Goal: Task Accomplishment & Management: Use online tool/utility

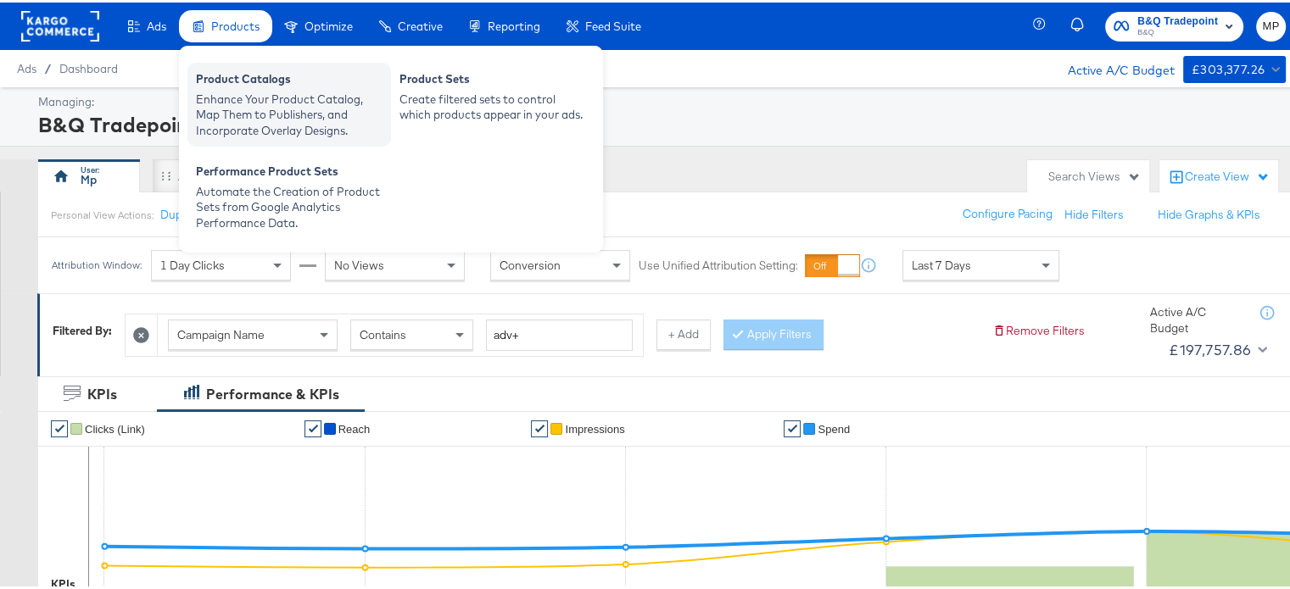
click at [264, 114] on div "Enhance Your Product Catalog, Map Them to Publishers, and Incorporate Overlay D…" at bounding box center [289, 112] width 187 height 47
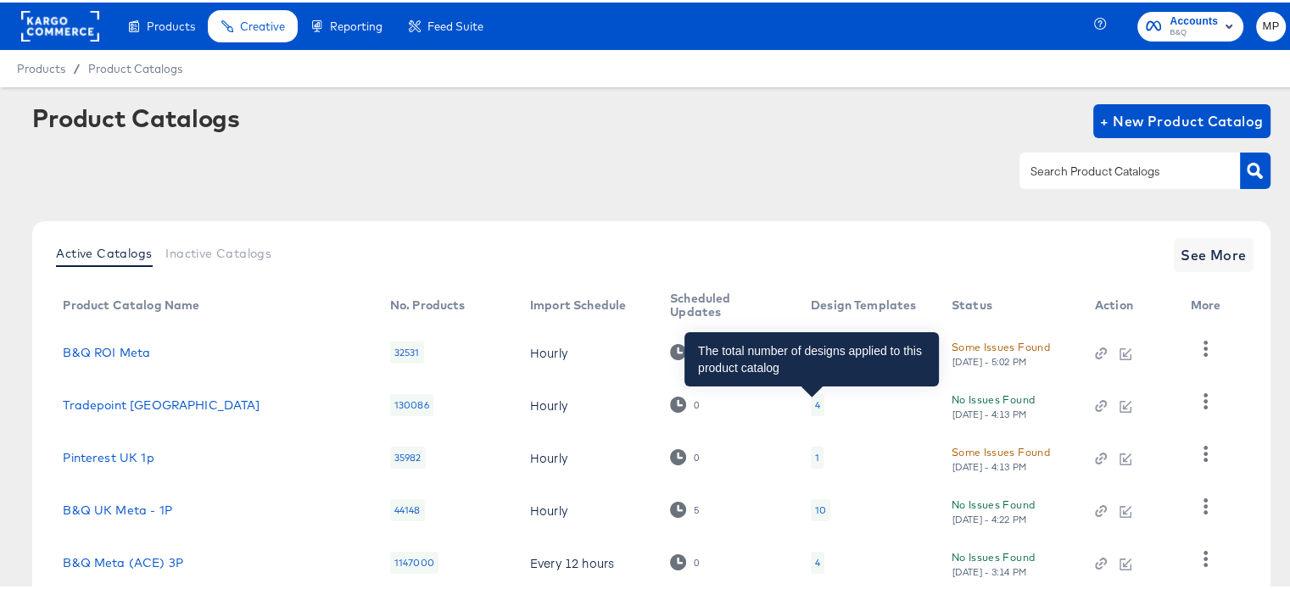
click at [815, 400] on div "4" at bounding box center [817, 403] width 5 height 14
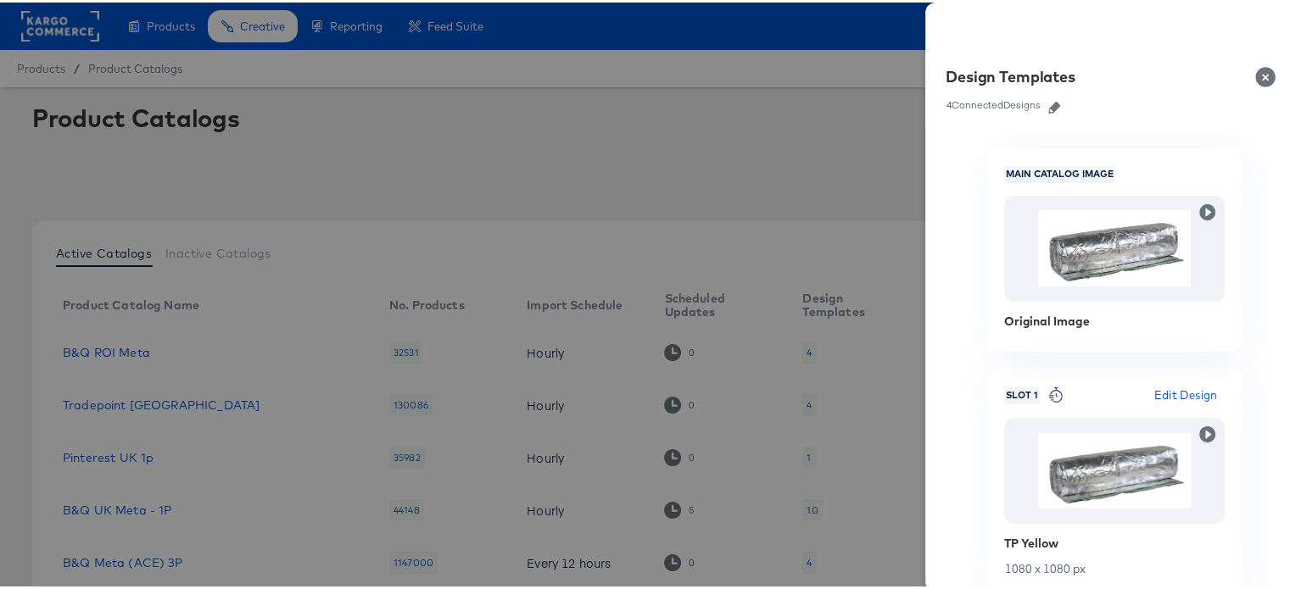
click at [1041, 109] on button "button" at bounding box center [1053, 105] width 25 height 12
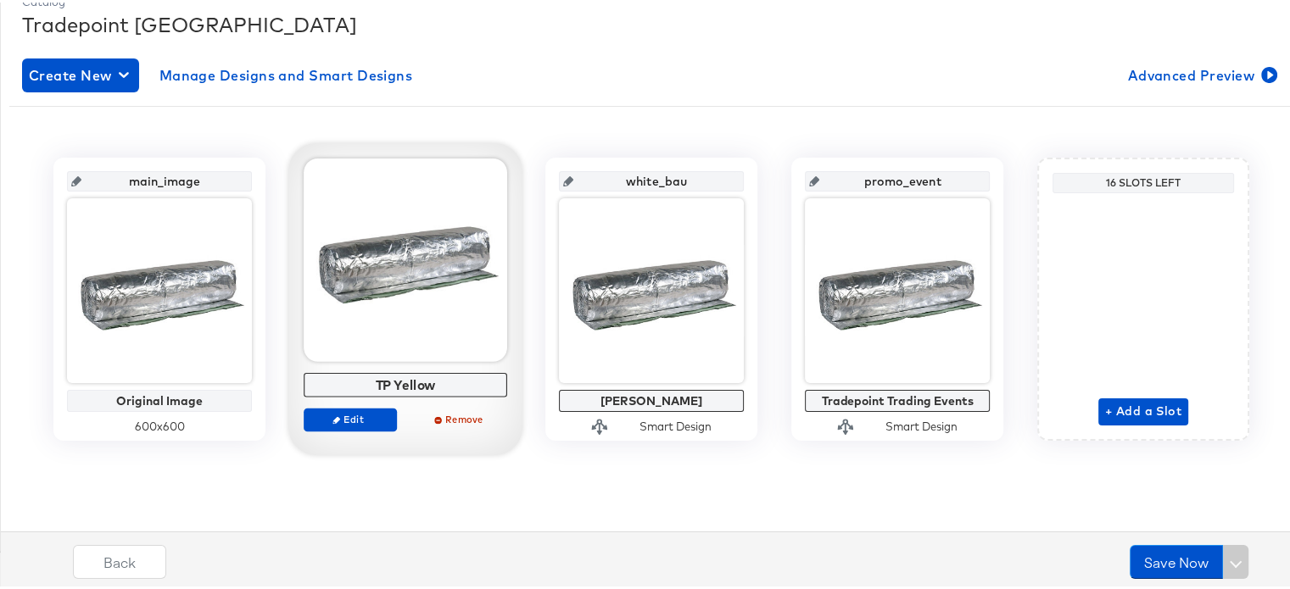
scroll to position [249, 0]
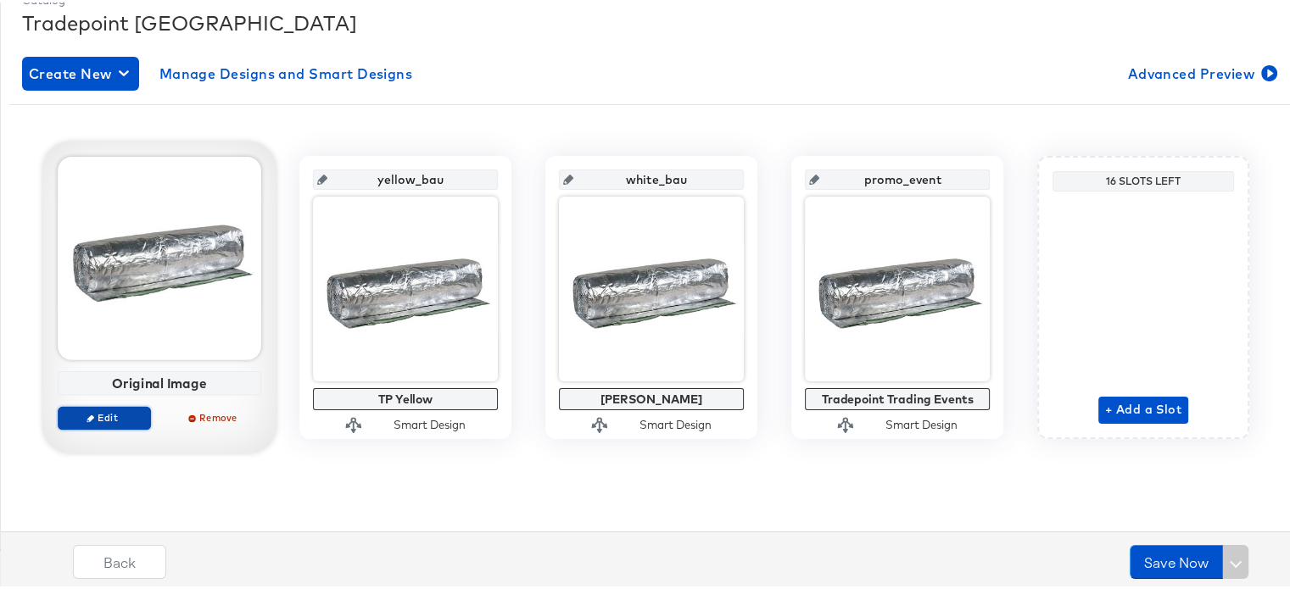
click at [103, 409] on span "Edit" at bounding box center [104, 415] width 78 height 13
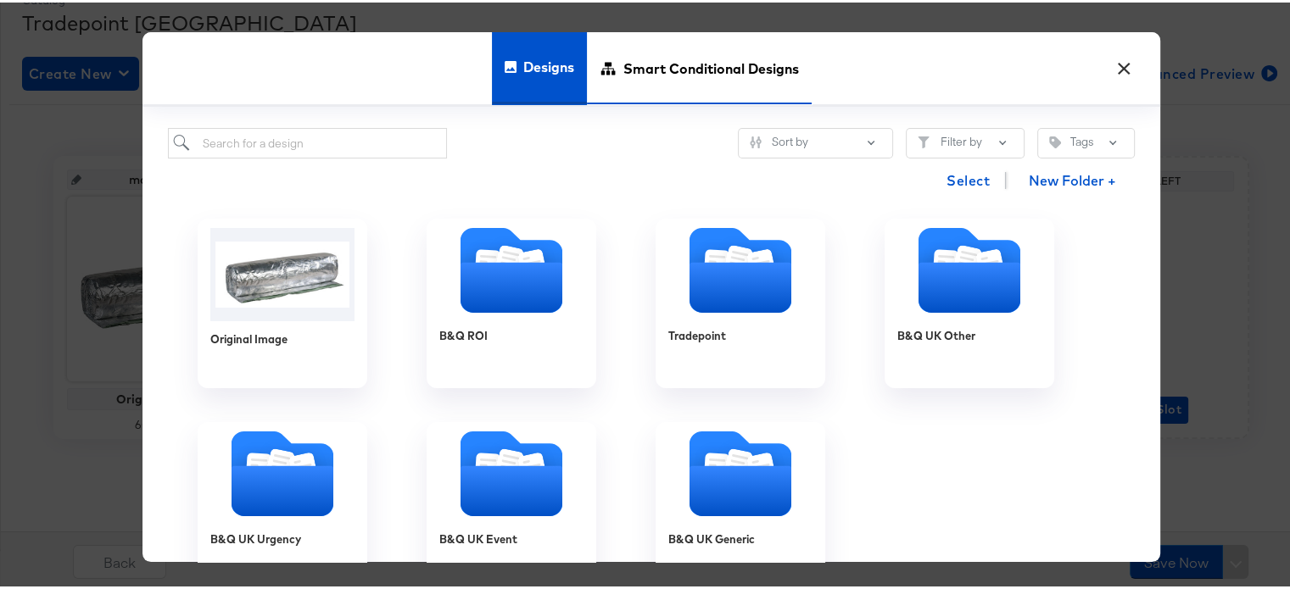
click at [692, 57] on span "Smart Conditional Designs" at bounding box center [711, 65] width 176 height 75
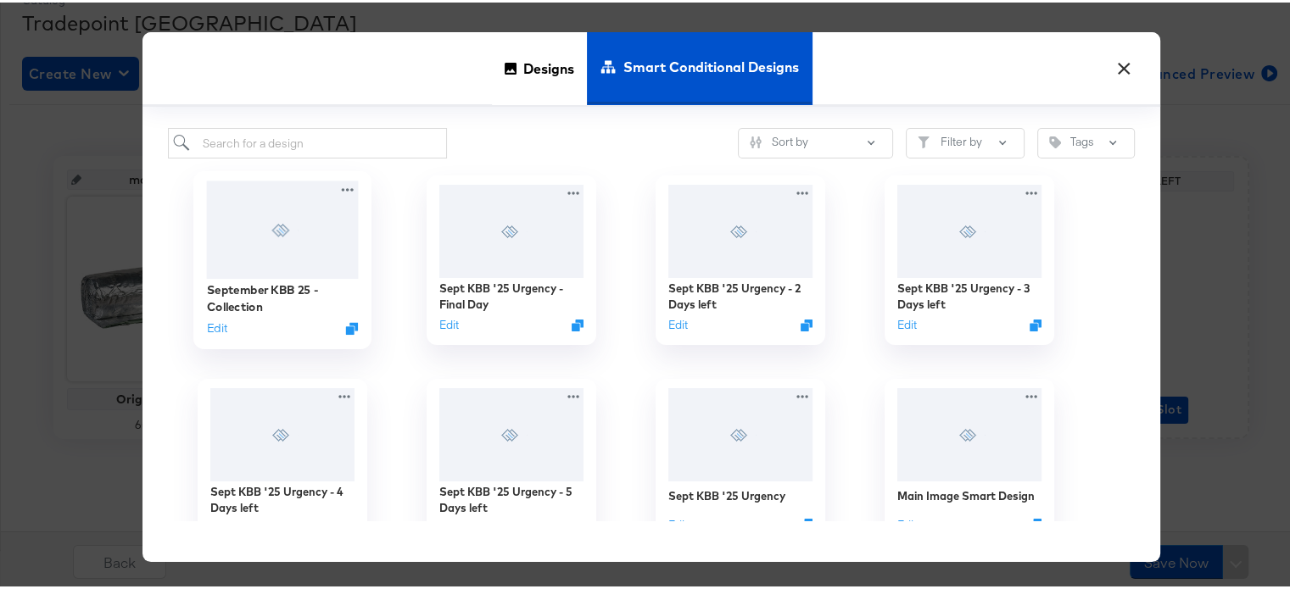
click at [268, 248] on div at bounding box center [283, 228] width 152 height 98
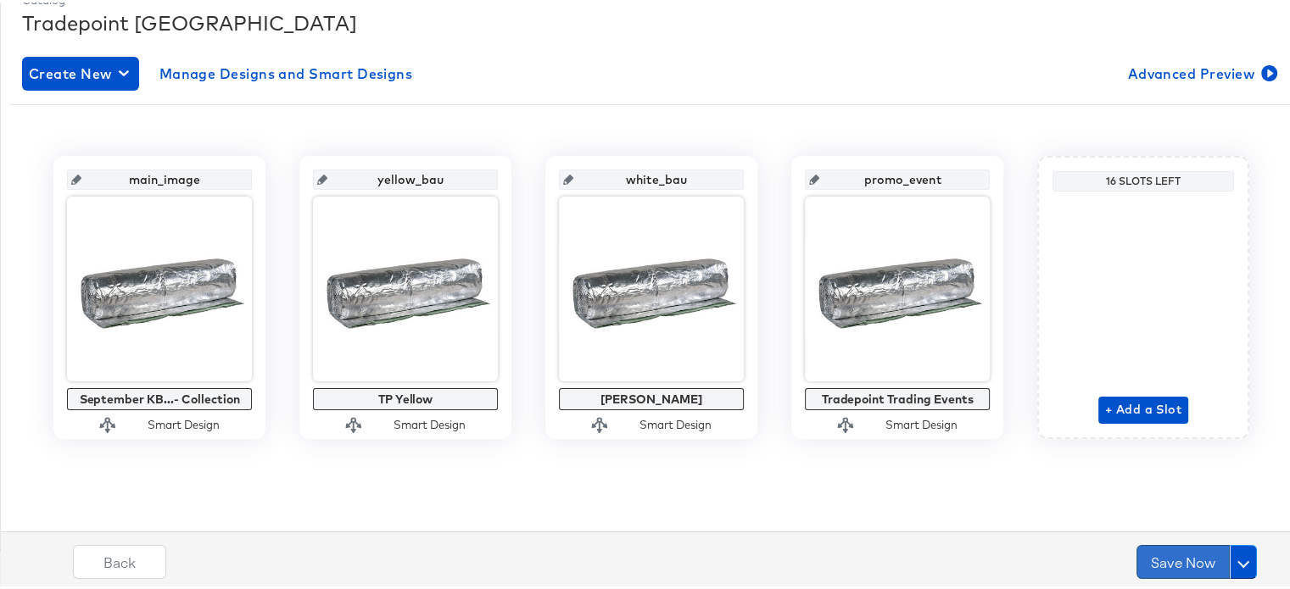
click at [1191, 554] on button "Save Now" at bounding box center [1182, 560] width 93 height 34
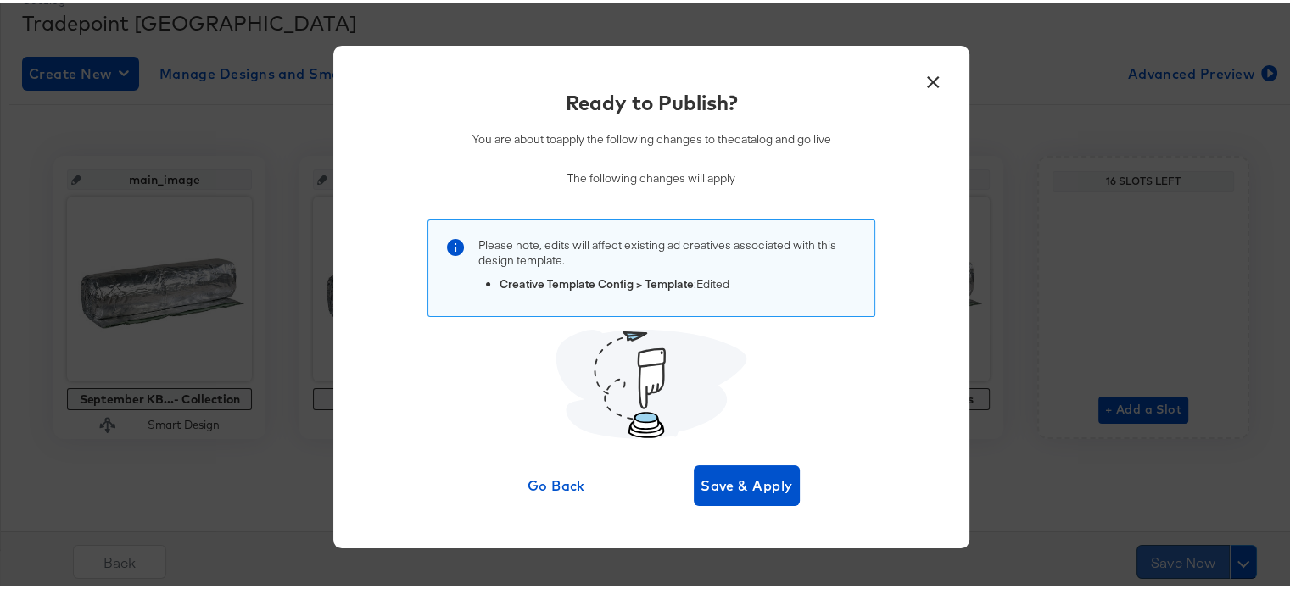
scroll to position [0, 0]
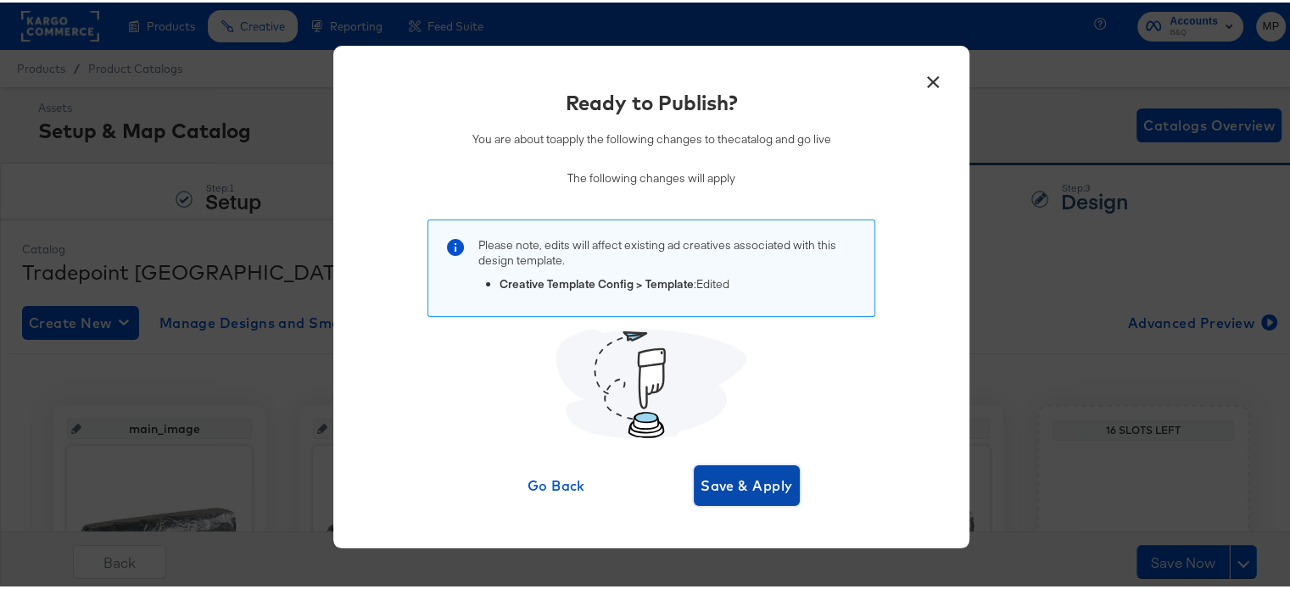
click at [746, 491] on span "Save & Apply" at bounding box center [746, 483] width 92 height 24
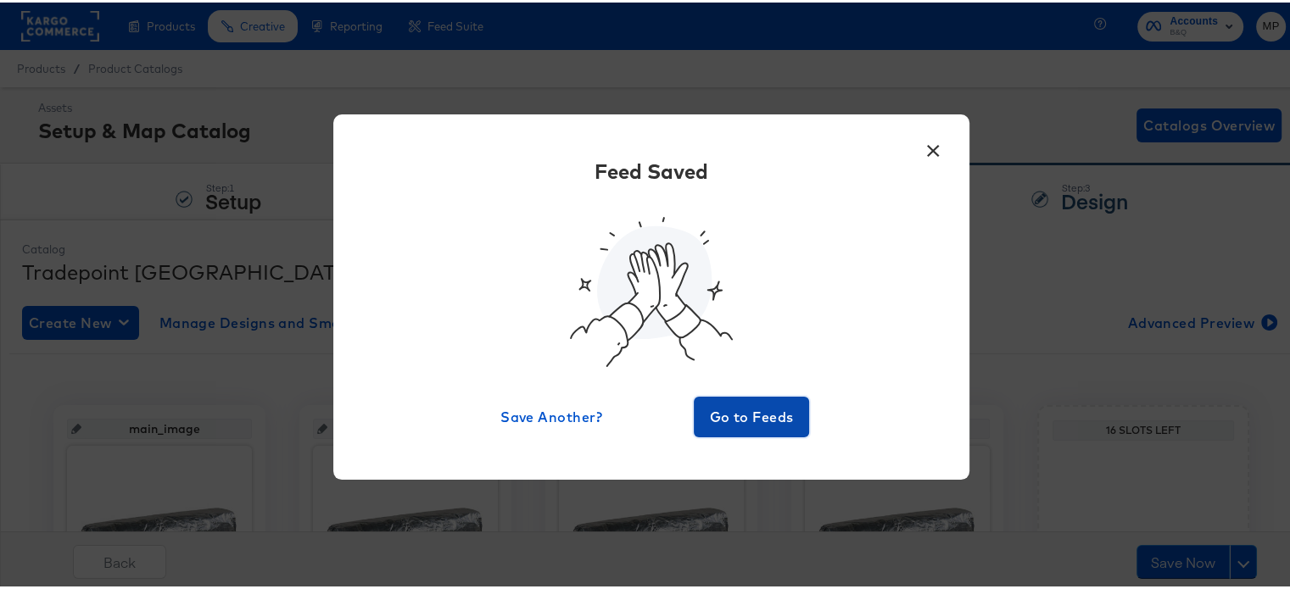
click at [761, 433] on button "Go to Feeds" at bounding box center [751, 414] width 115 height 41
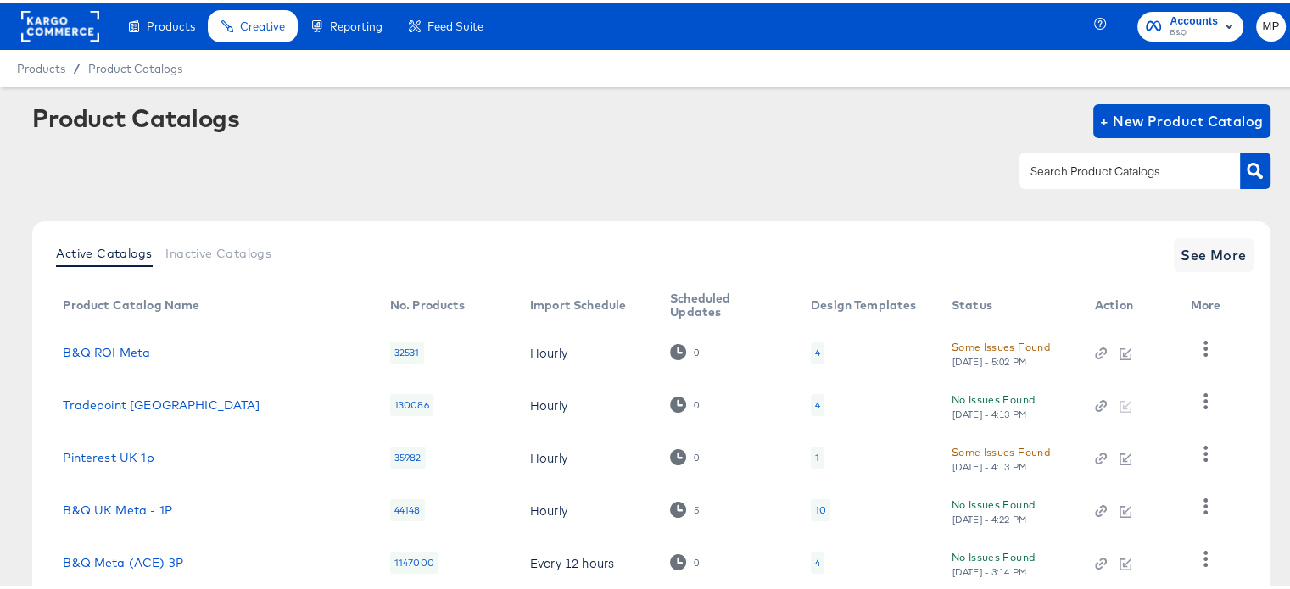
click at [815, 409] on div "4" at bounding box center [817, 403] width 5 height 14
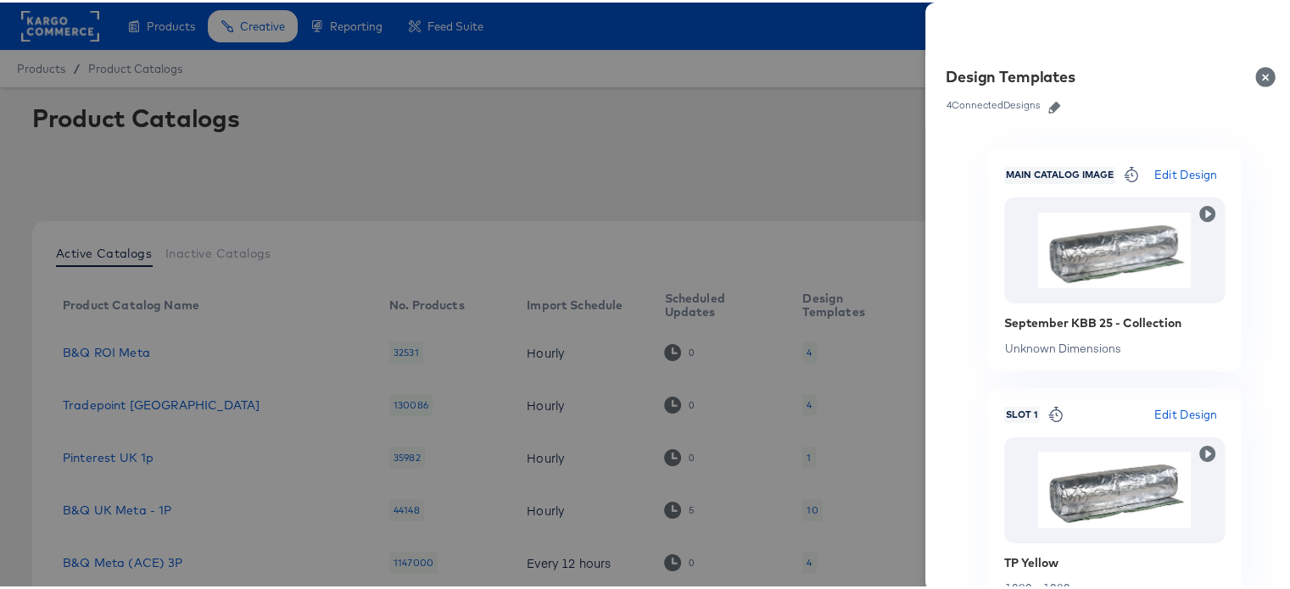
click at [1048, 103] on icon "button" at bounding box center [1054, 105] width 12 height 12
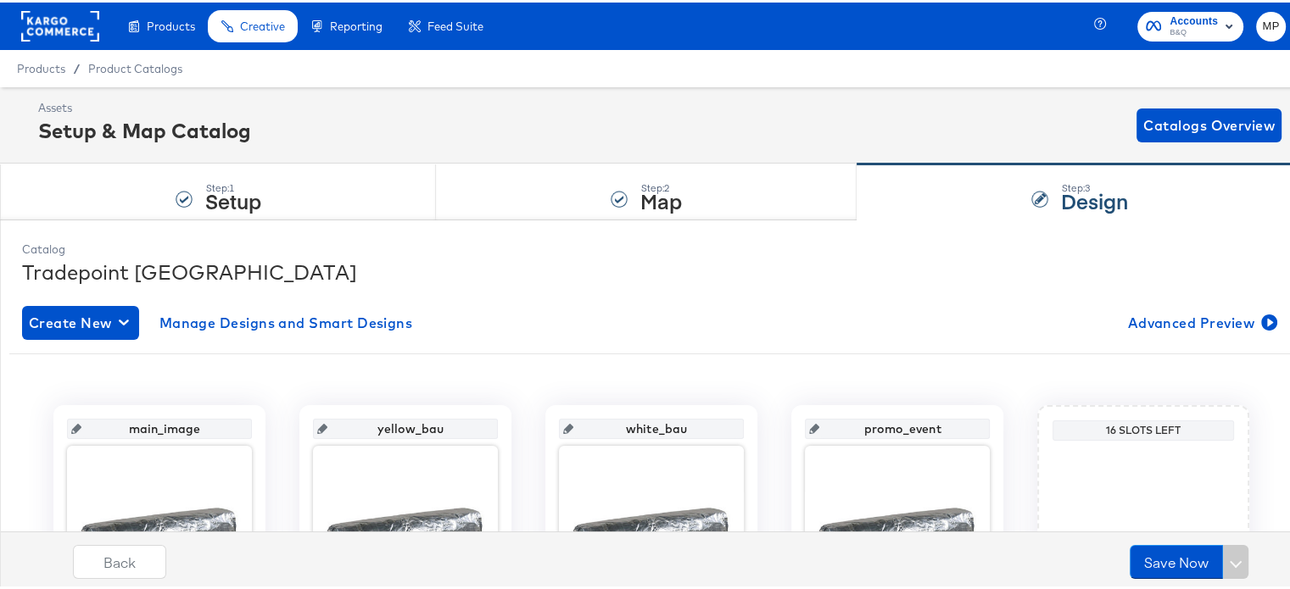
click at [86, 24] on rect at bounding box center [60, 23] width 78 height 31
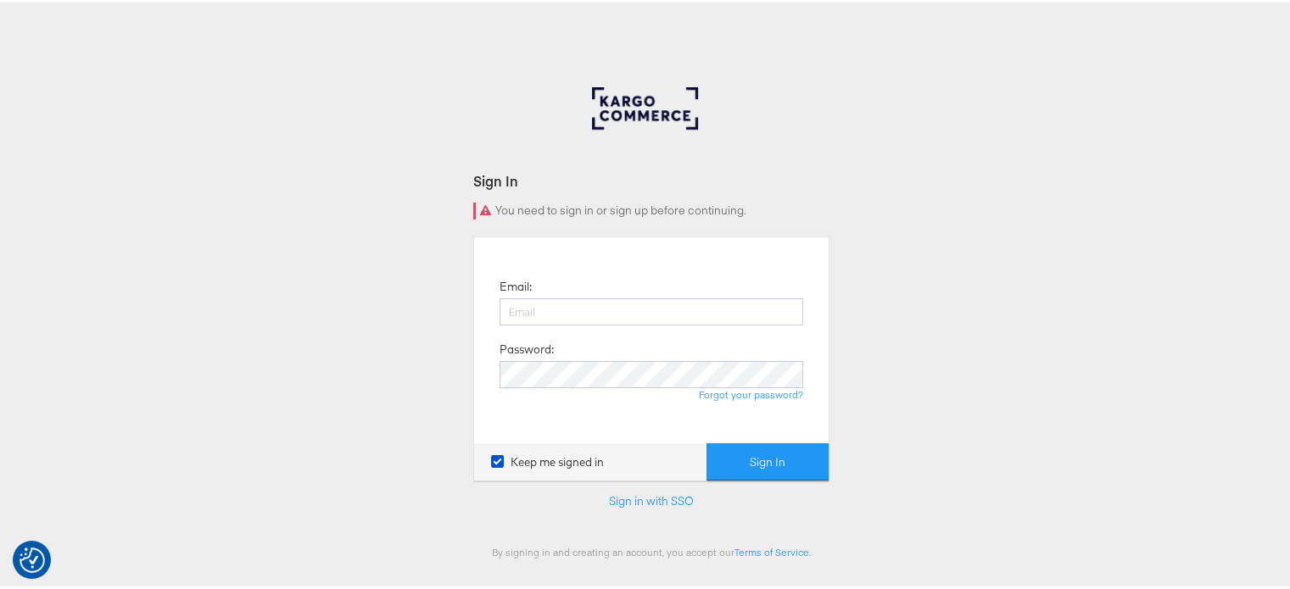
type input "mehul.panwar@dentsu.com"
click at [760, 479] on form "Sign In You need to sign in or sign up before continuing. Email: mehul.panwar@d…" at bounding box center [651, 362] width 356 height 387
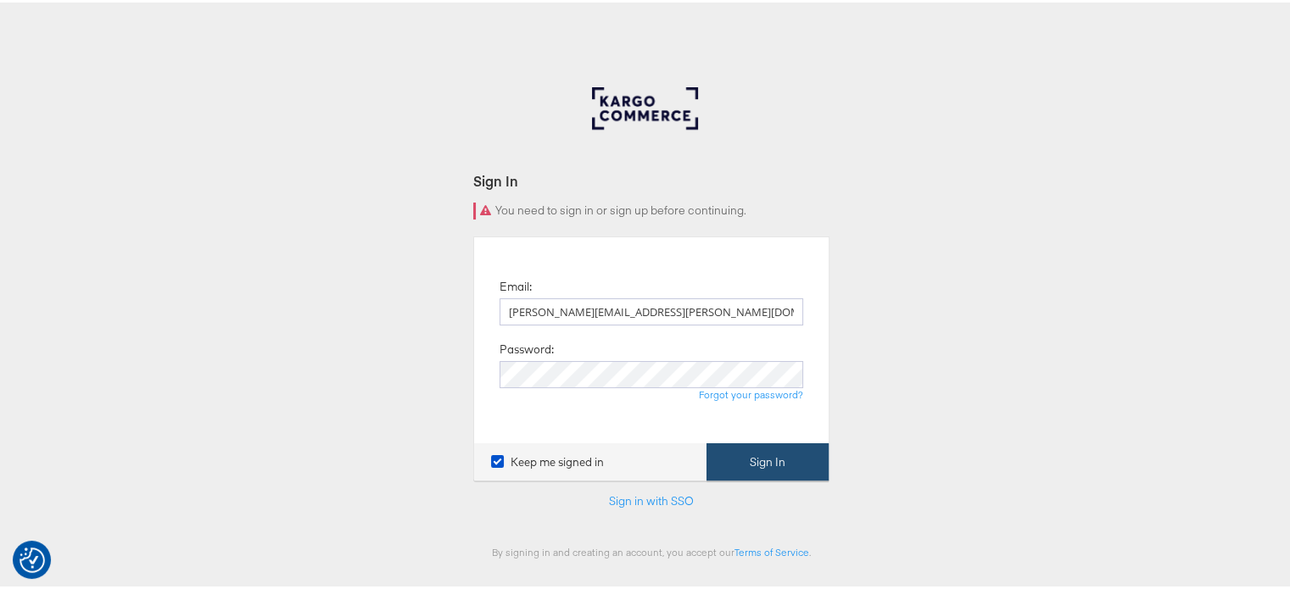
click at [751, 471] on button "Sign In" at bounding box center [767, 460] width 122 height 38
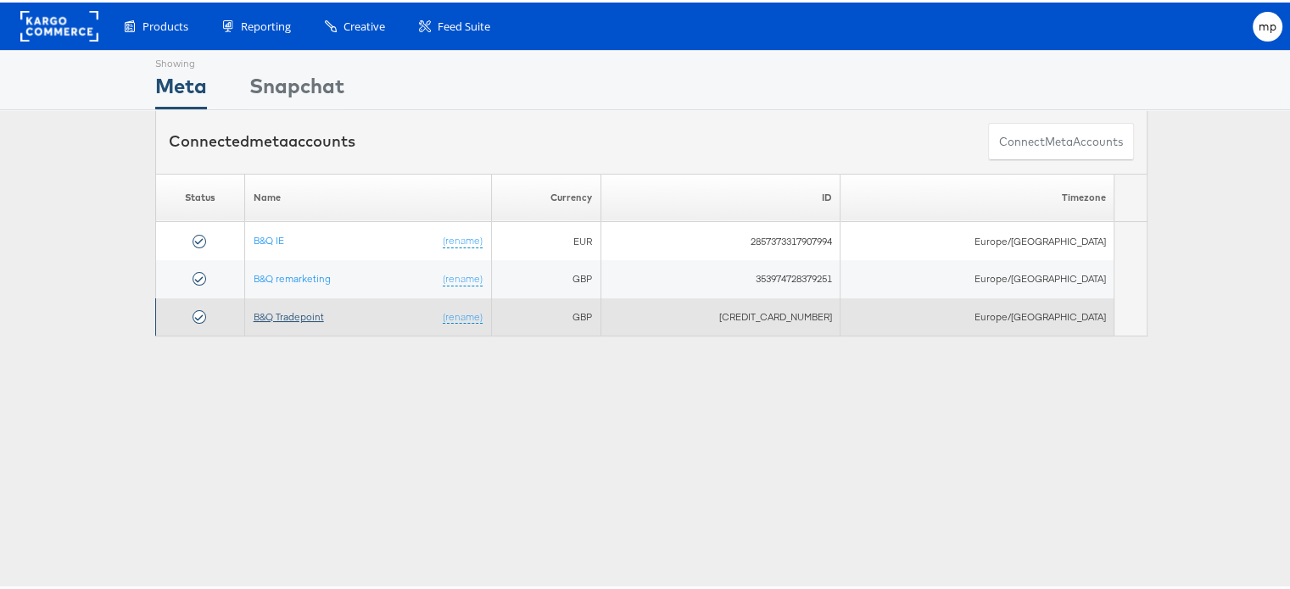
click at [303, 308] on link "B&Q Tradepoint" at bounding box center [289, 314] width 70 height 13
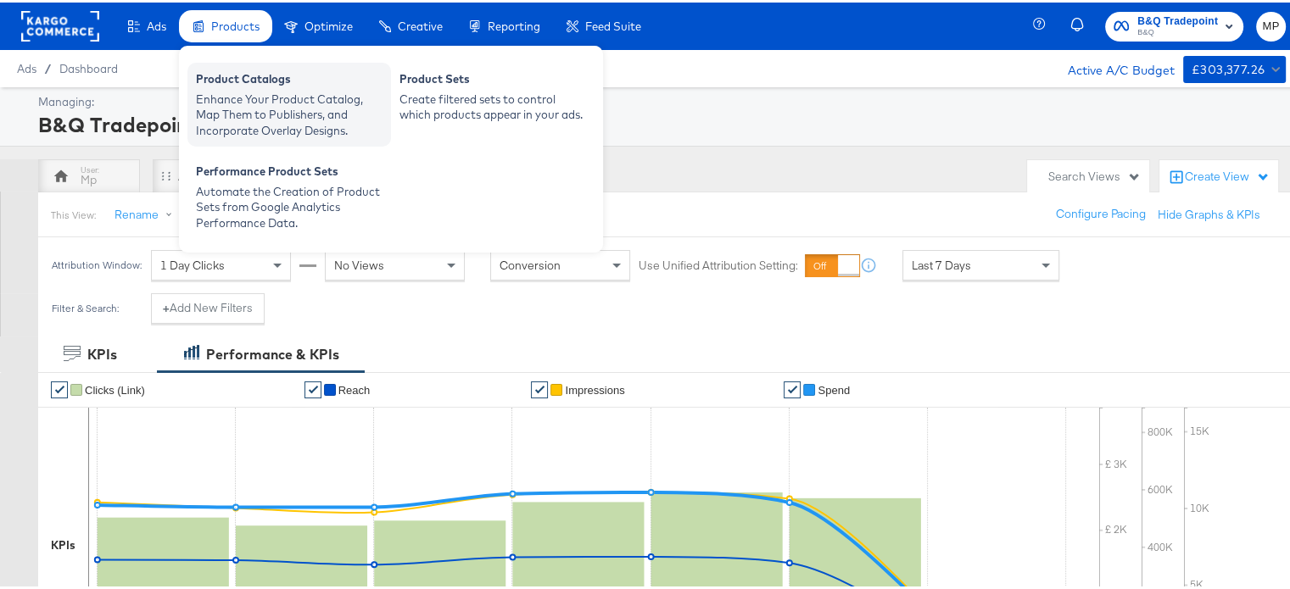
click at [268, 84] on div "Product Catalogs" at bounding box center [289, 79] width 187 height 20
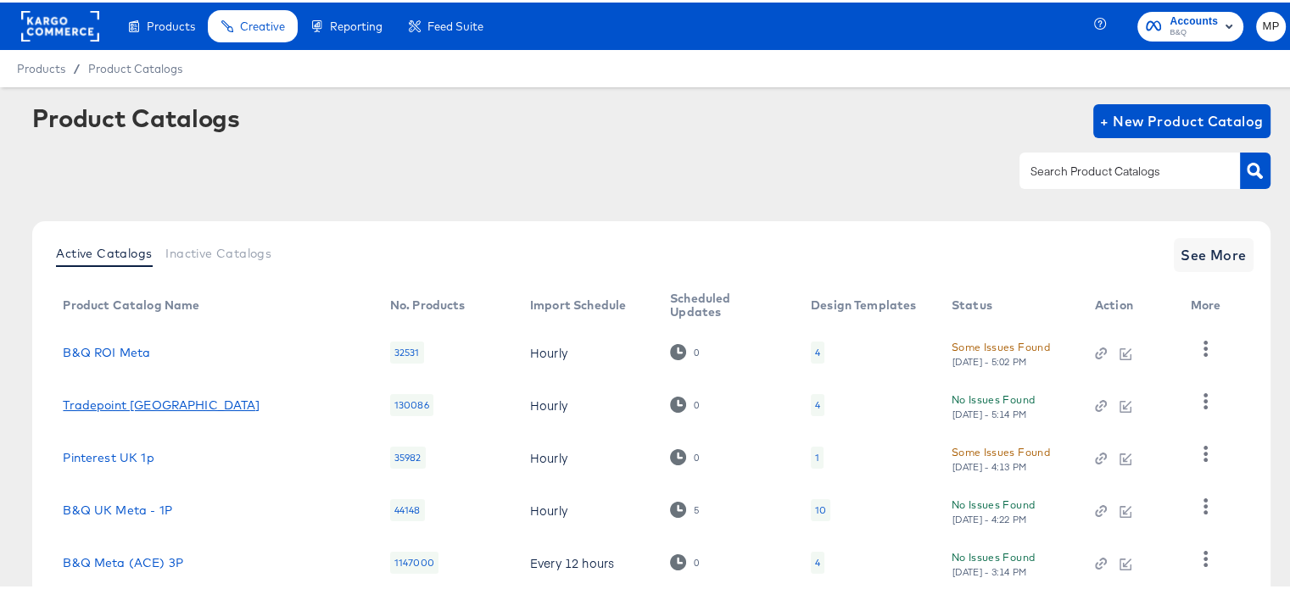
click at [95, 404] on link "Tradepoint [GEOGRAPHIC_DATA]" at bounding box center [161, 403] width 197 height 14
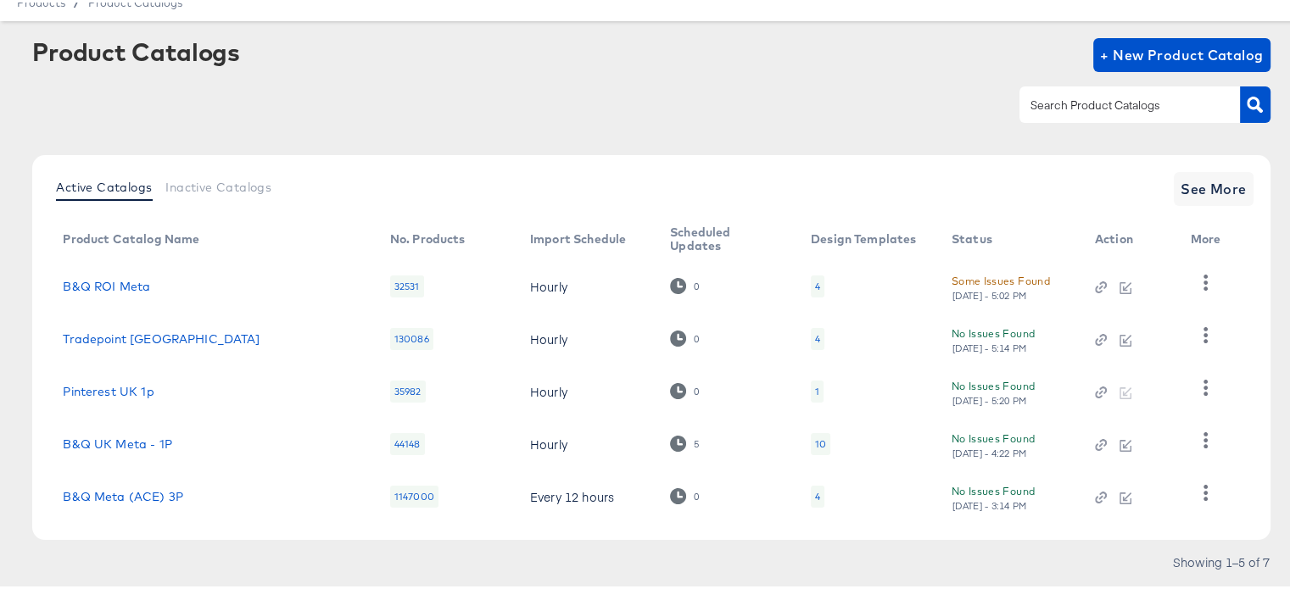
scroll to position [68, 0]
click at [814, 335] on div "4" at bounding box center [818, 335] width 14 height 22
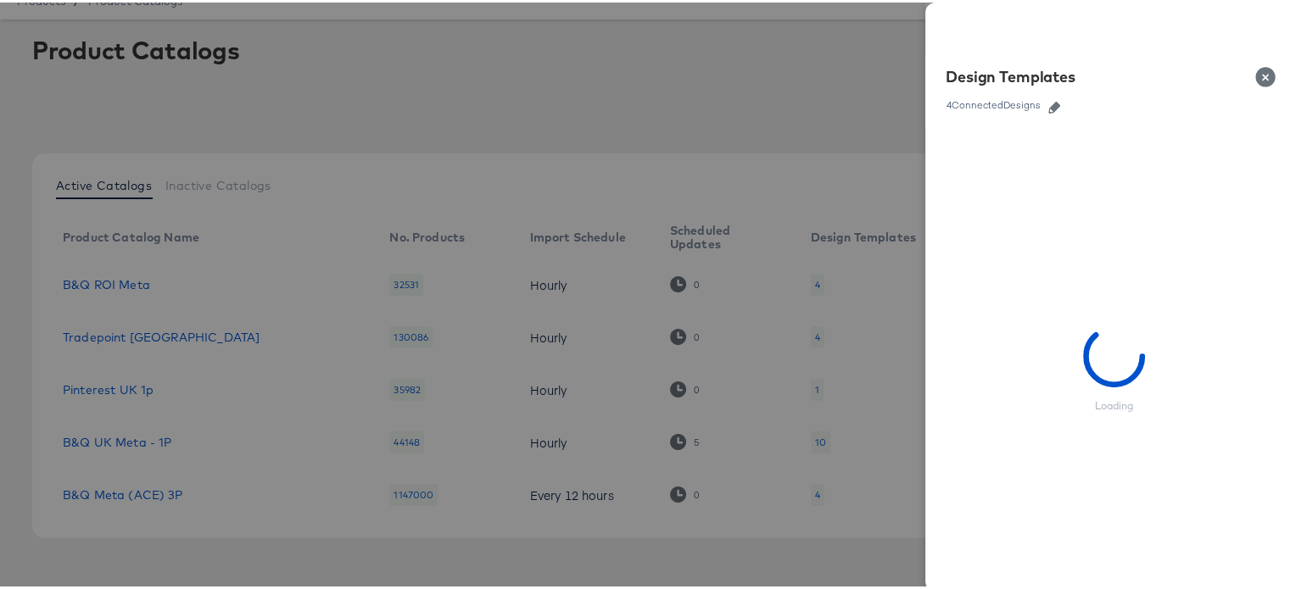
click at [1041, 111] on link at bounding box center [1053, 102] width 25 height 19
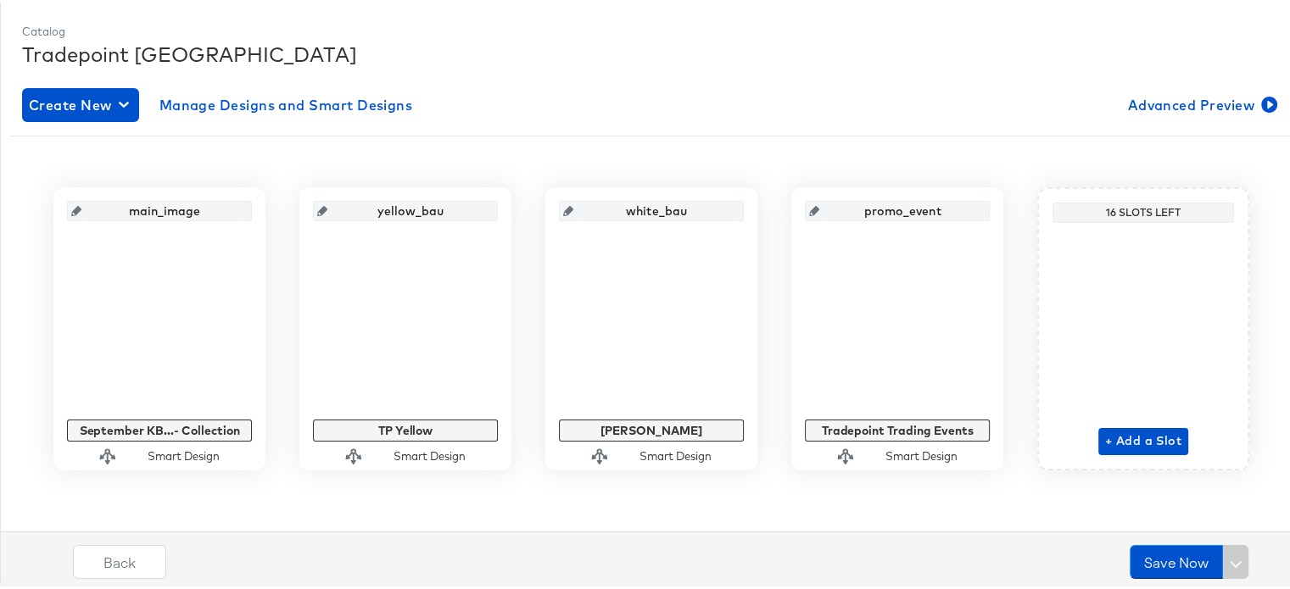
scroll to position [217, 0]
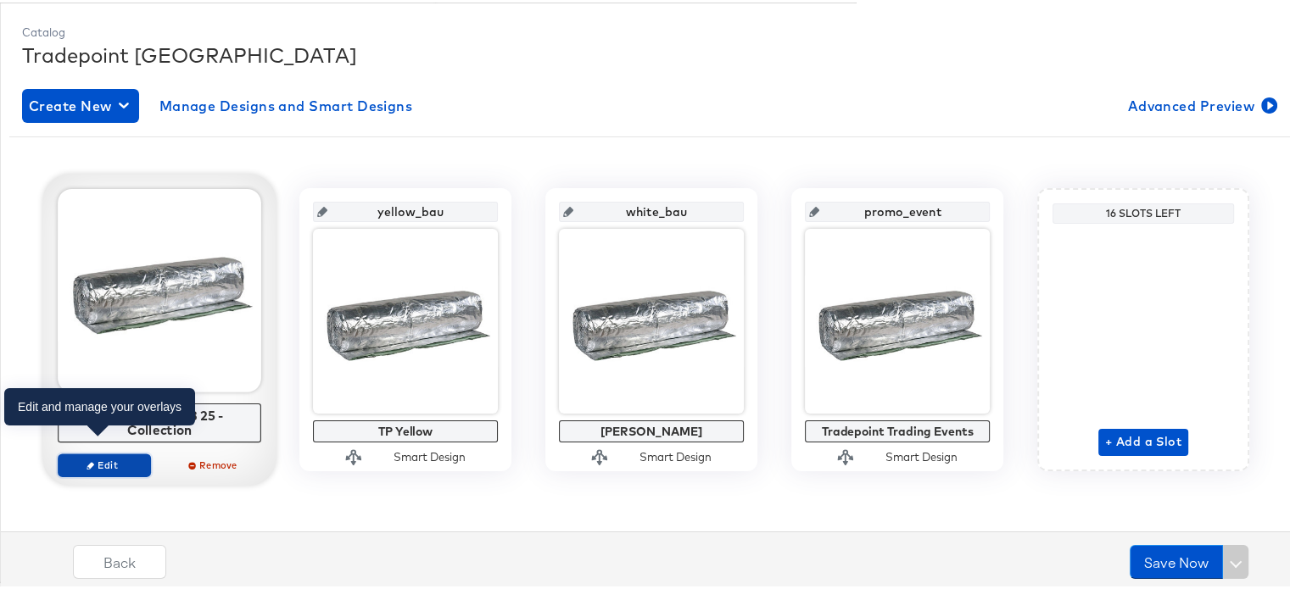
click at [105, 456] on span "Edit" at bounding box center [104, 462] width 78 height 13
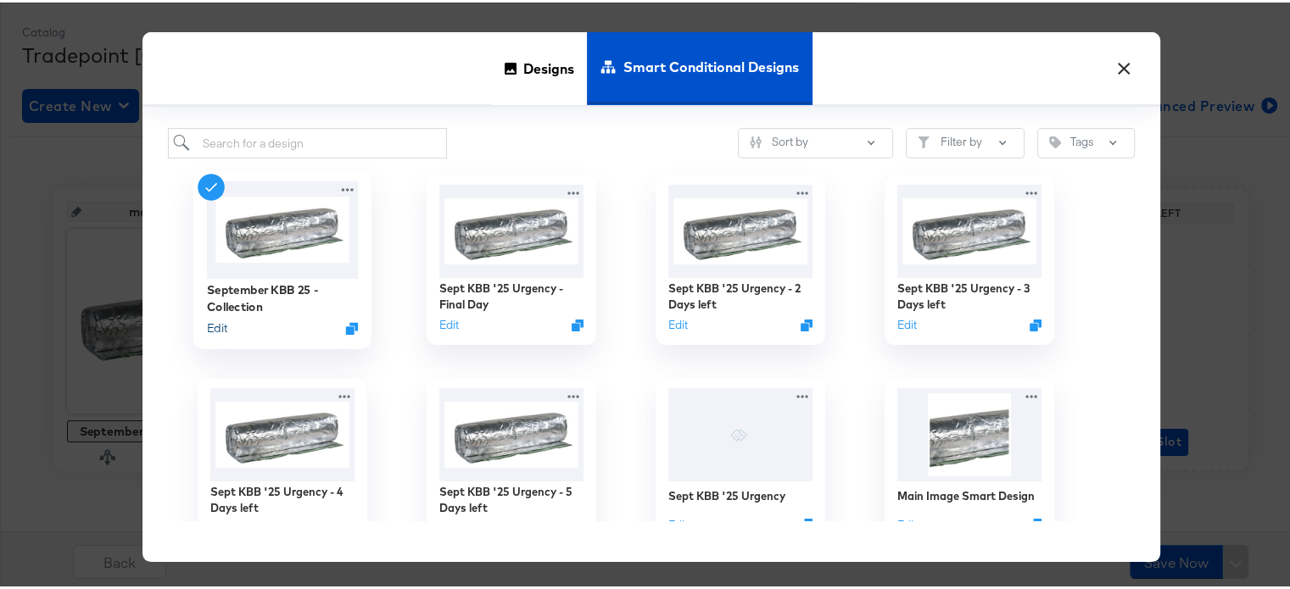
click at [214, 321] on button "Edit" at bounding box center [217, 326] width 20 height 16
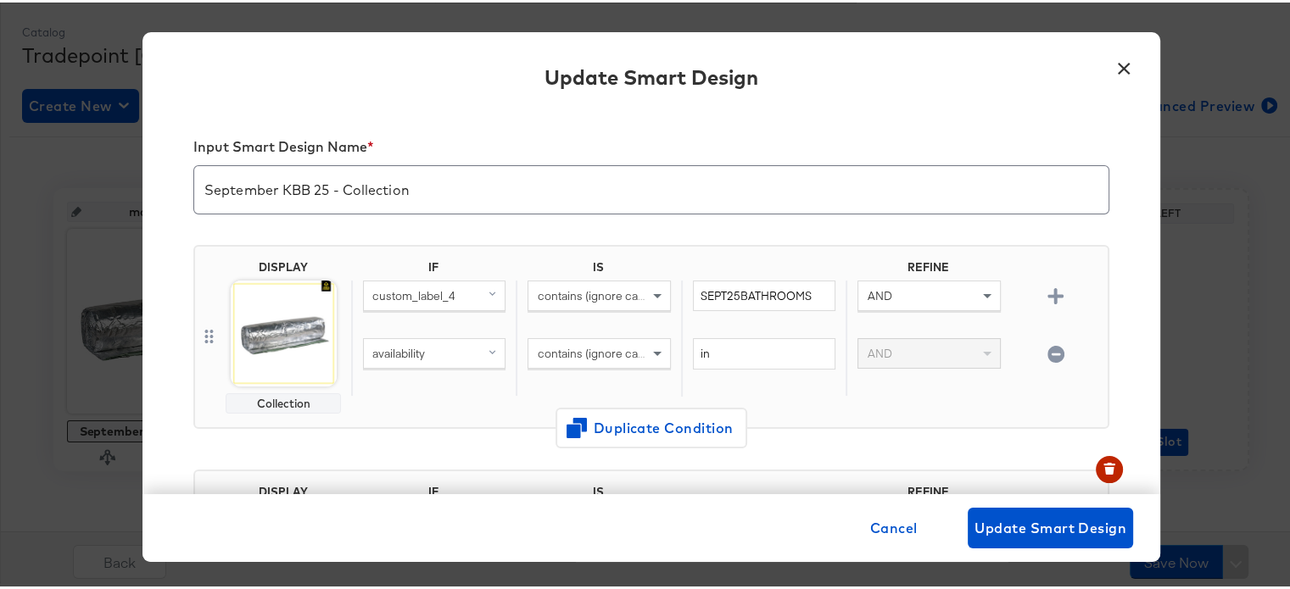
scroll to position [0, 0]
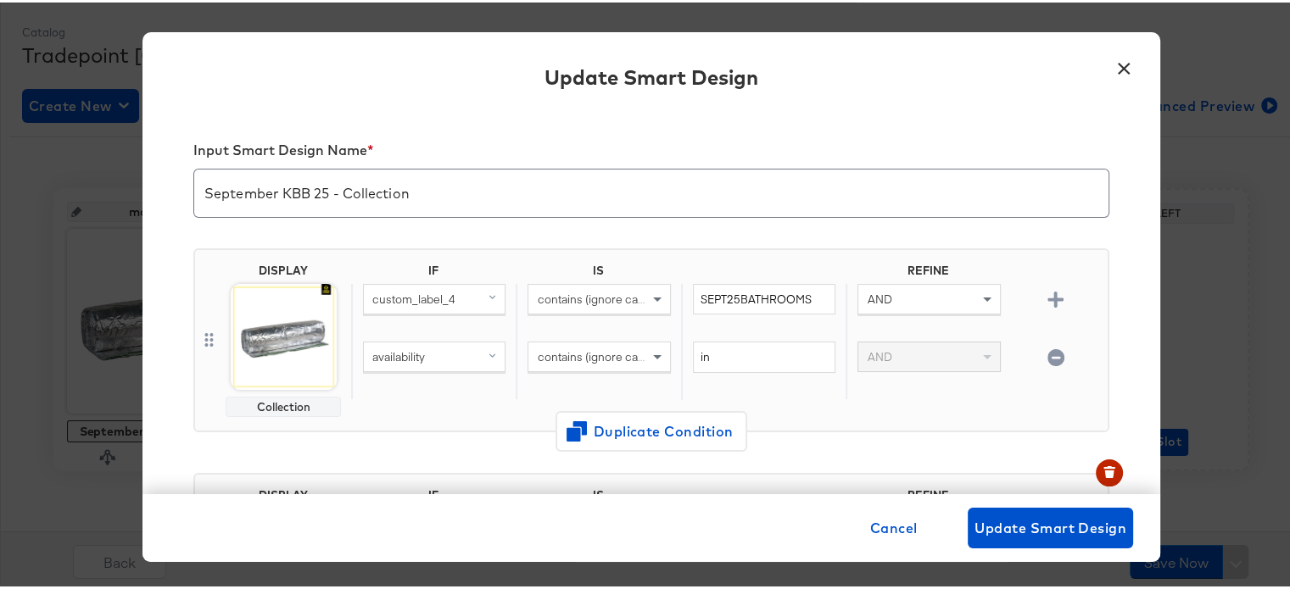
click at [1114, 69] on button "×" at bounding box center [1123, 62] width 31 height 31
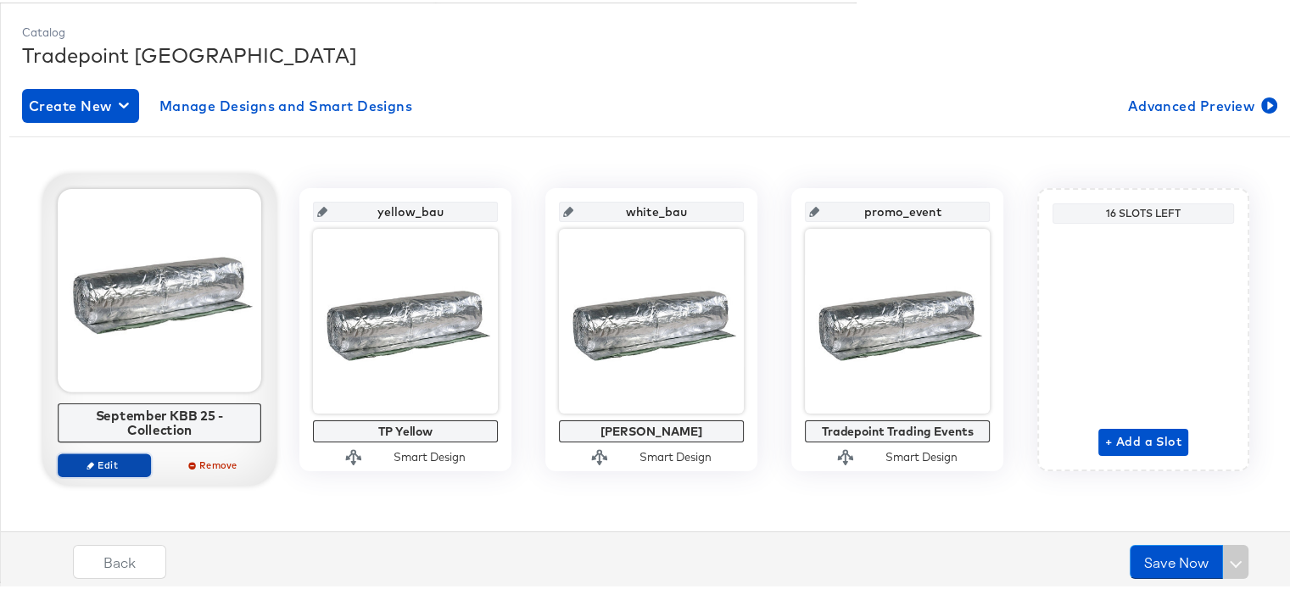
click at [103, 456] on span "Edit" at bounding box center [104, 462] width 78 height 13
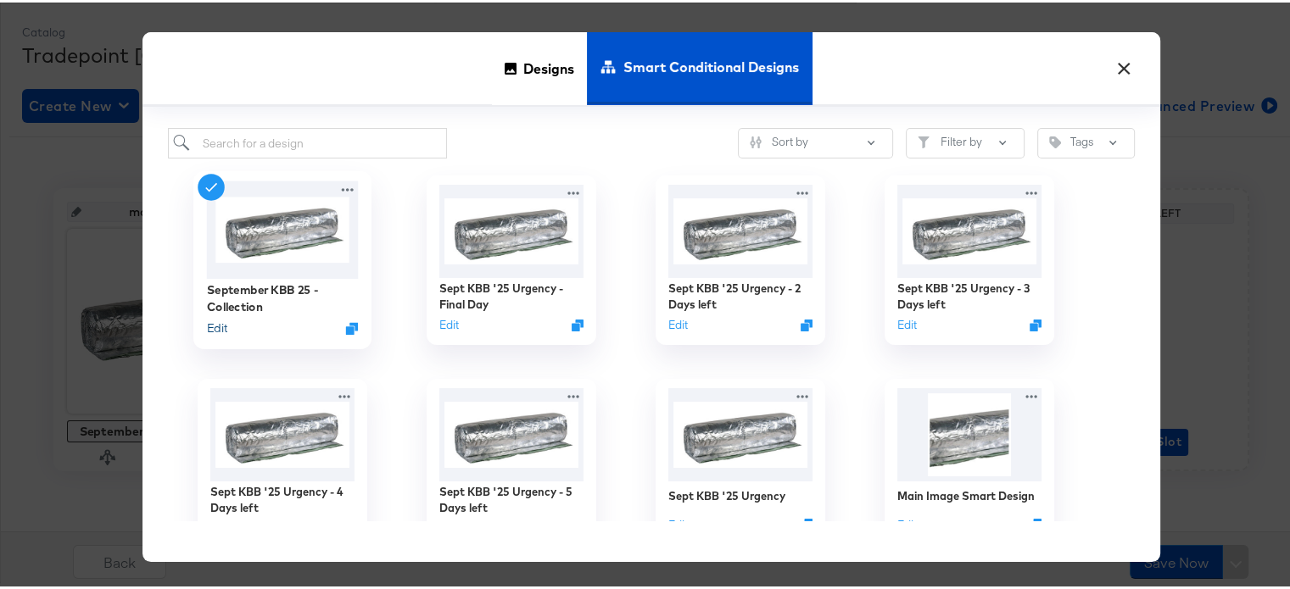
click at [216, 320] on button "Edit" at bounding box center [217, 326] width 20 height 16
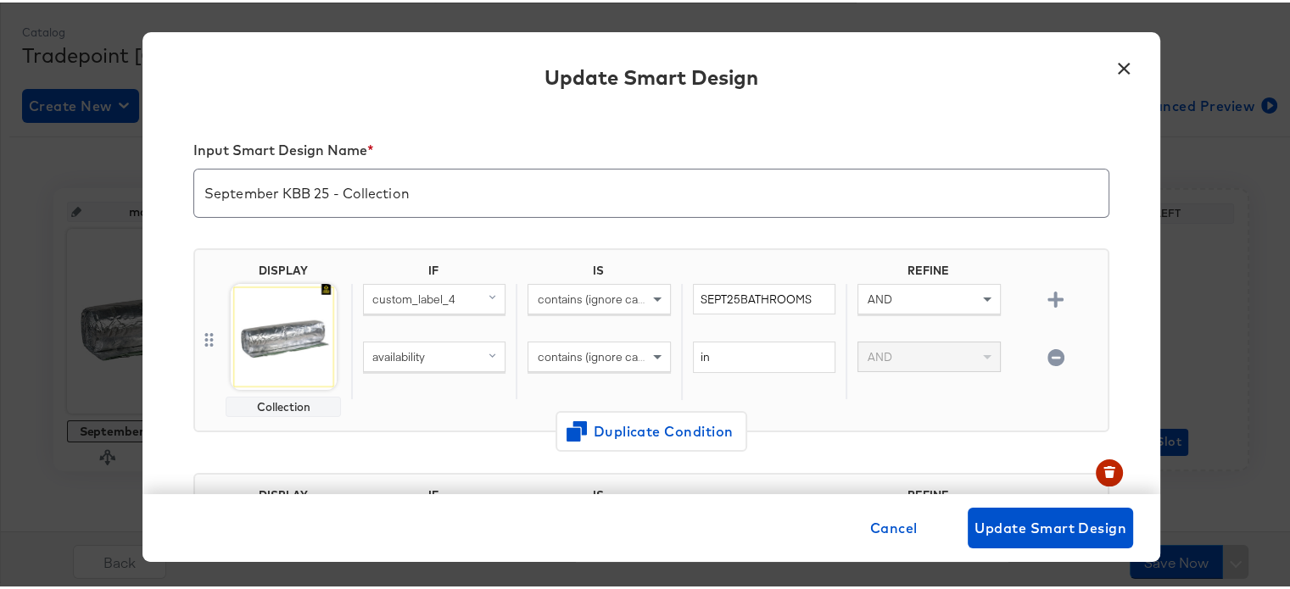
click at [271, 340] on body "Products Creative Reporting Feed Suite Accounts B&Q MP Products / Product Catal…" at bounding box center [651, 187] width 1302 height 809
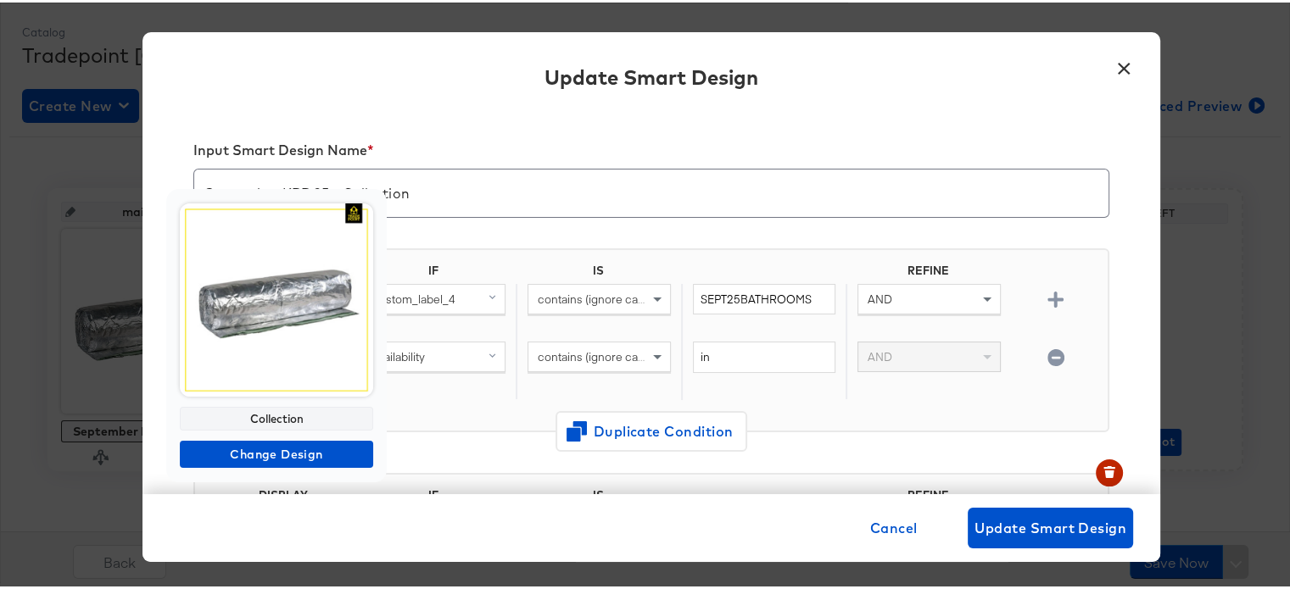
click at [271, 340] on img at bounding box center [276, 297] width 193 height 193
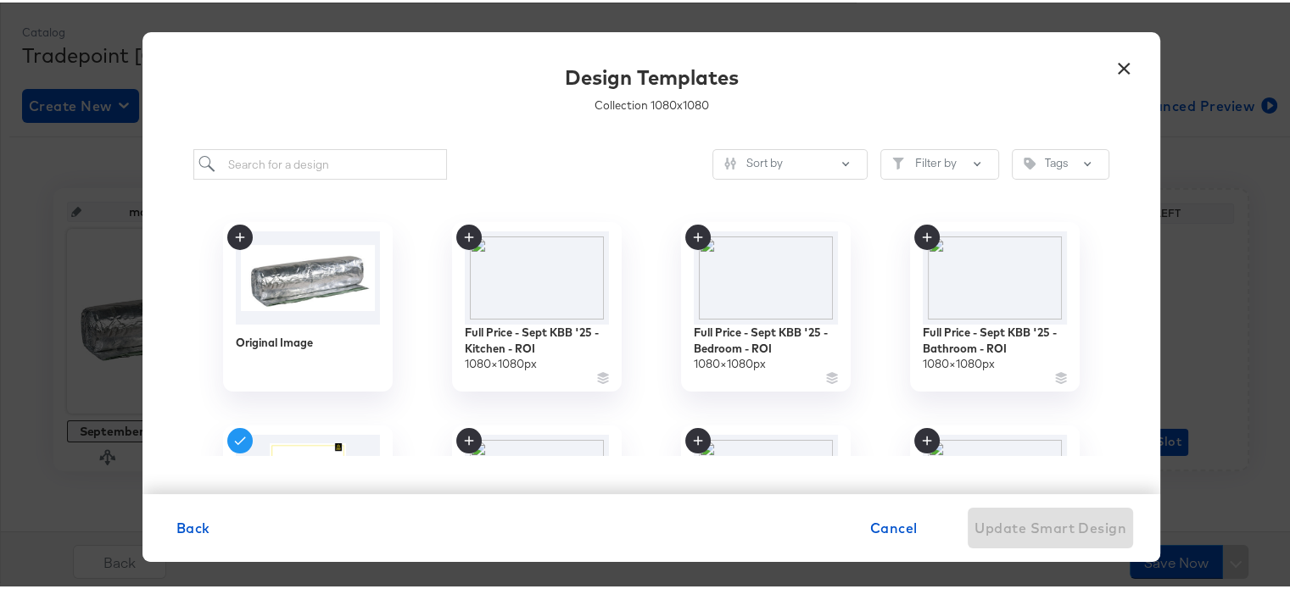
click at [1114, 65] on button "×" at bounding box center [1123, 62] width 31 height 31
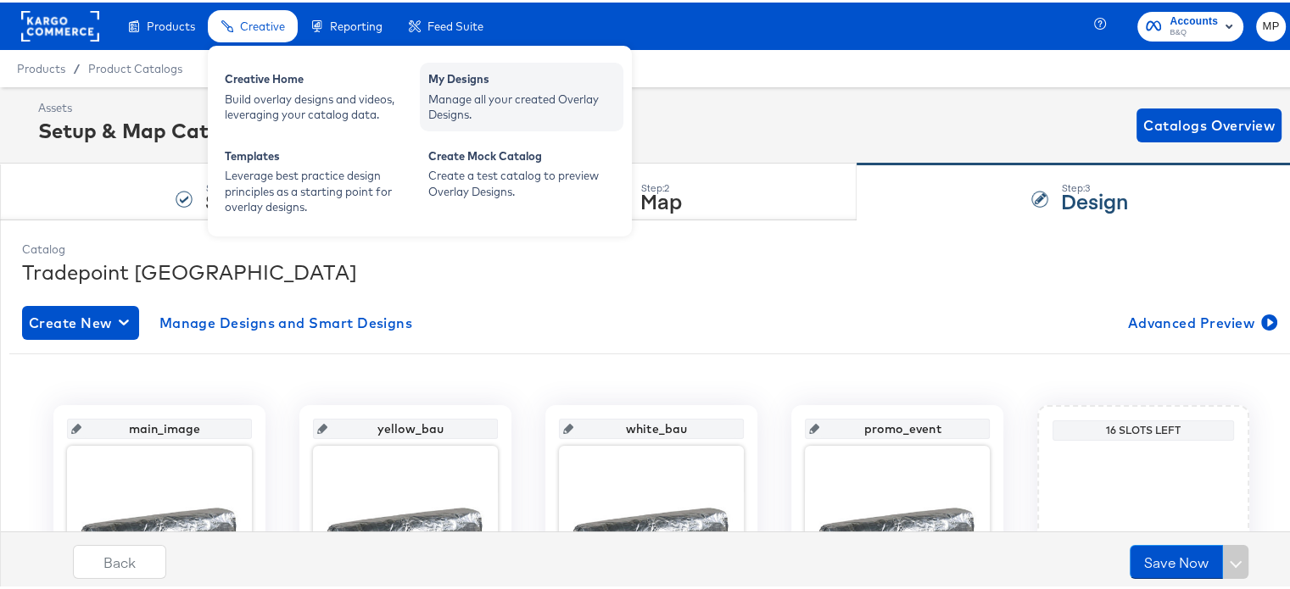
click at [499, 93] on div "Manage all your created Overlay Designs." at bounding box center [521, 104] width 187 height 31
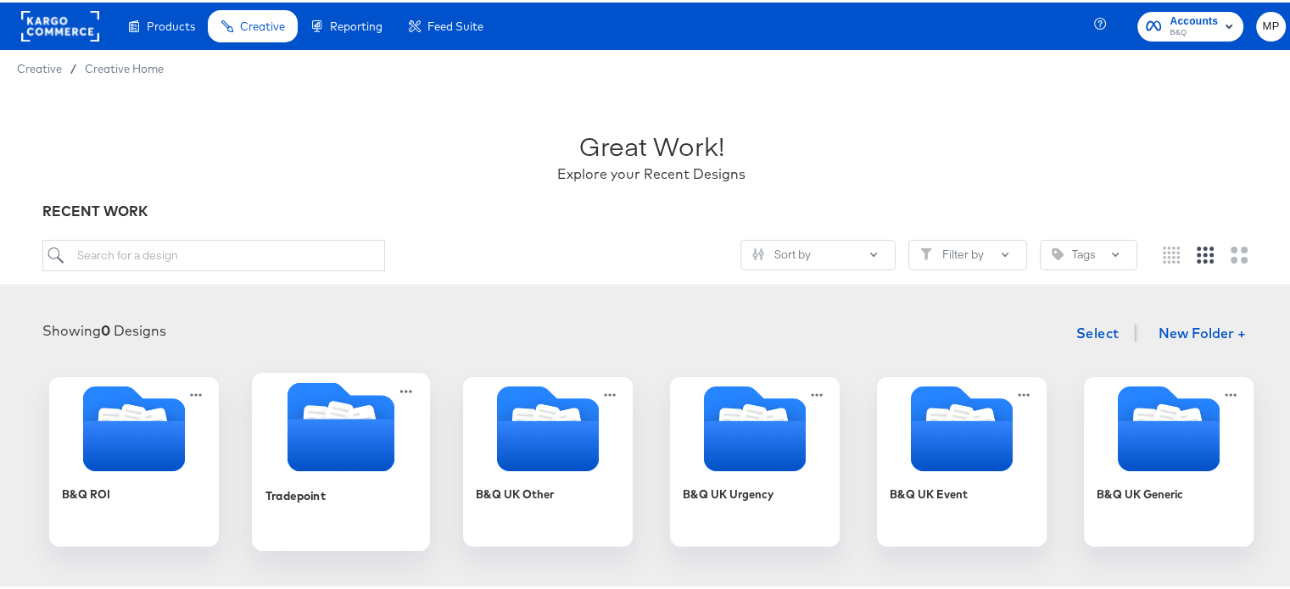
click at [298, 421] on icon "Folder" at bounding box center [340, 442] width 107 height 53
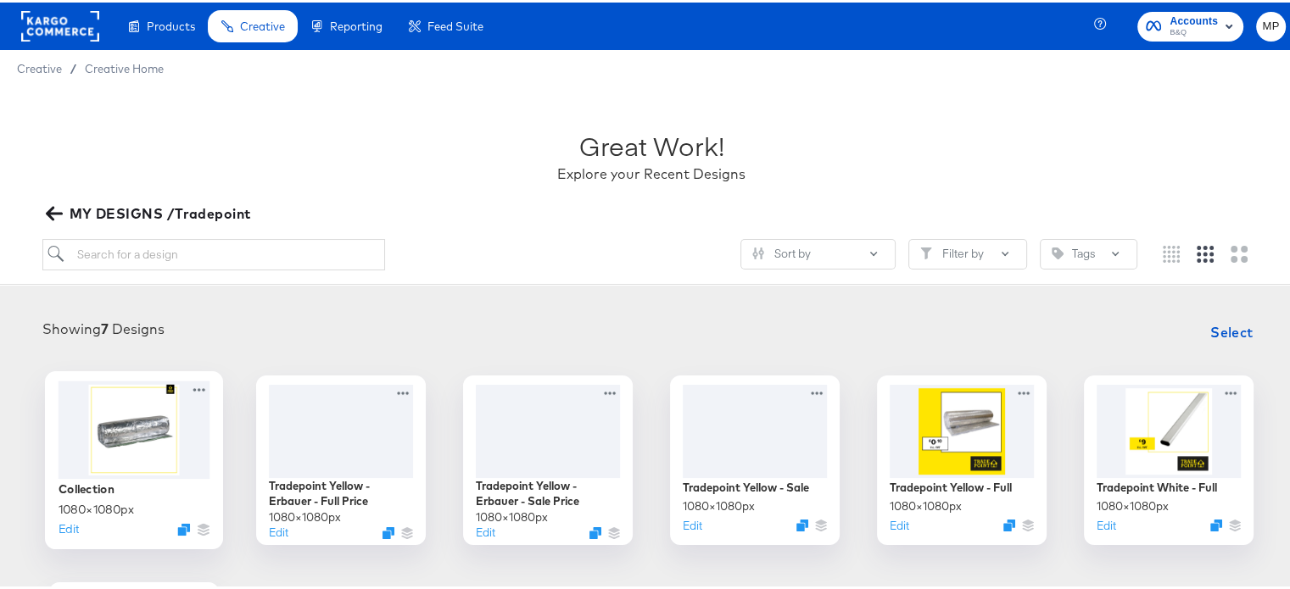
click at [112, 416] on div at bounding box center [135, 427] width 152 height 98
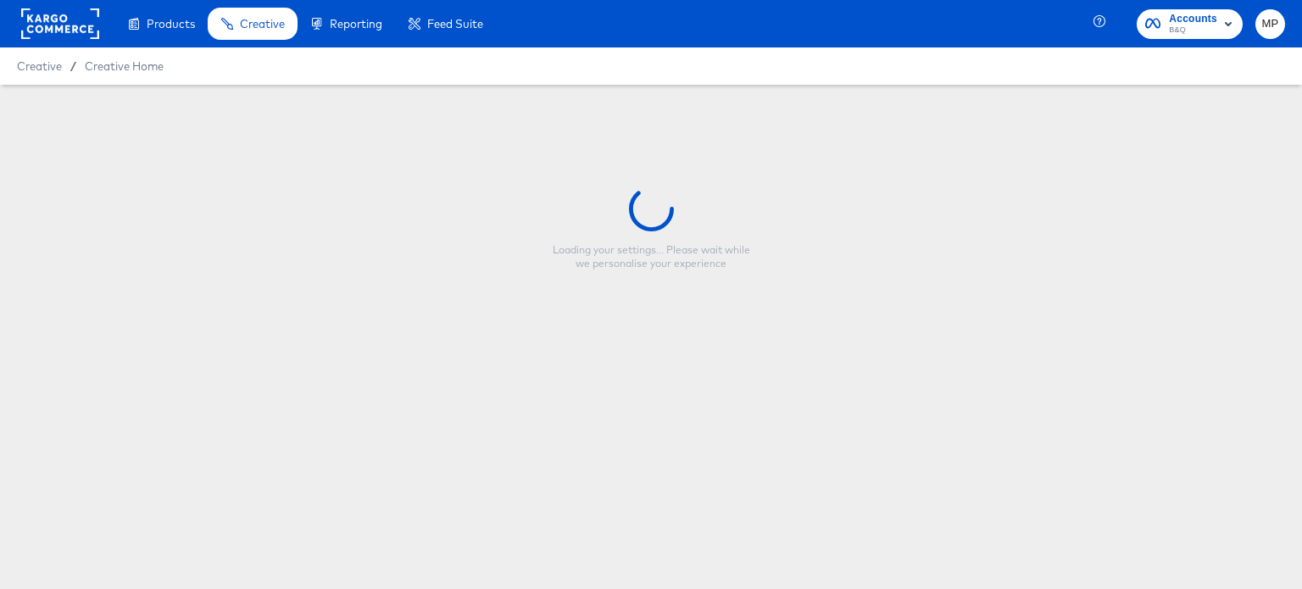
type input "Collection"
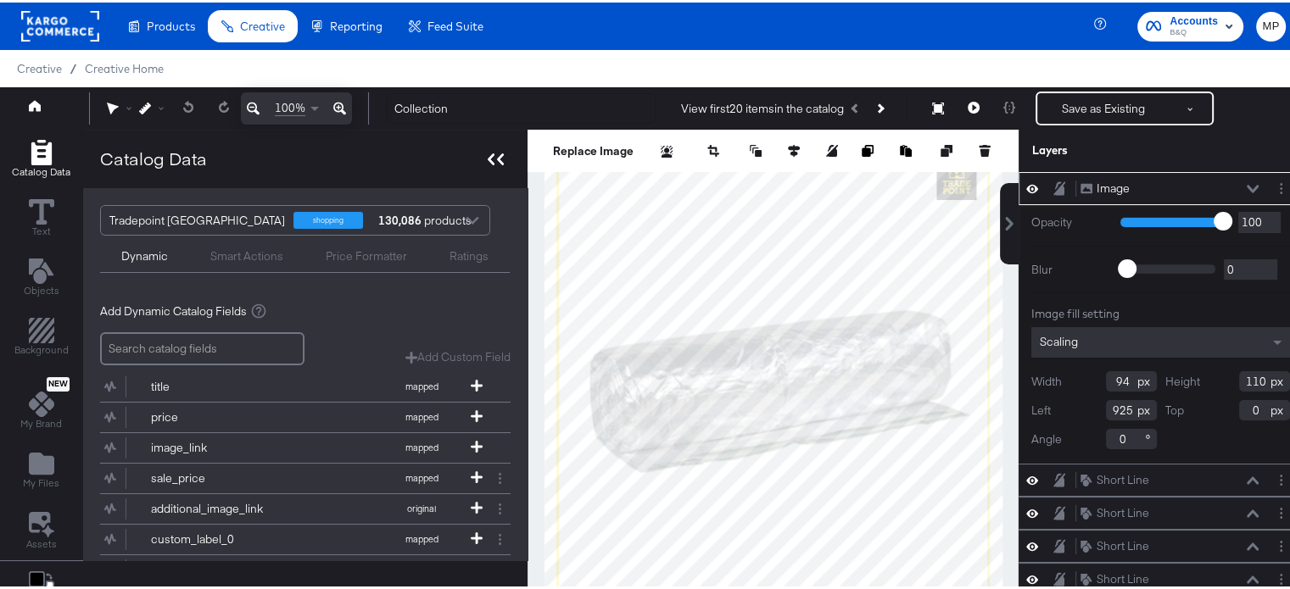
click at [488, 160] on icon at bounding box center [491, 157] width 7 height 12
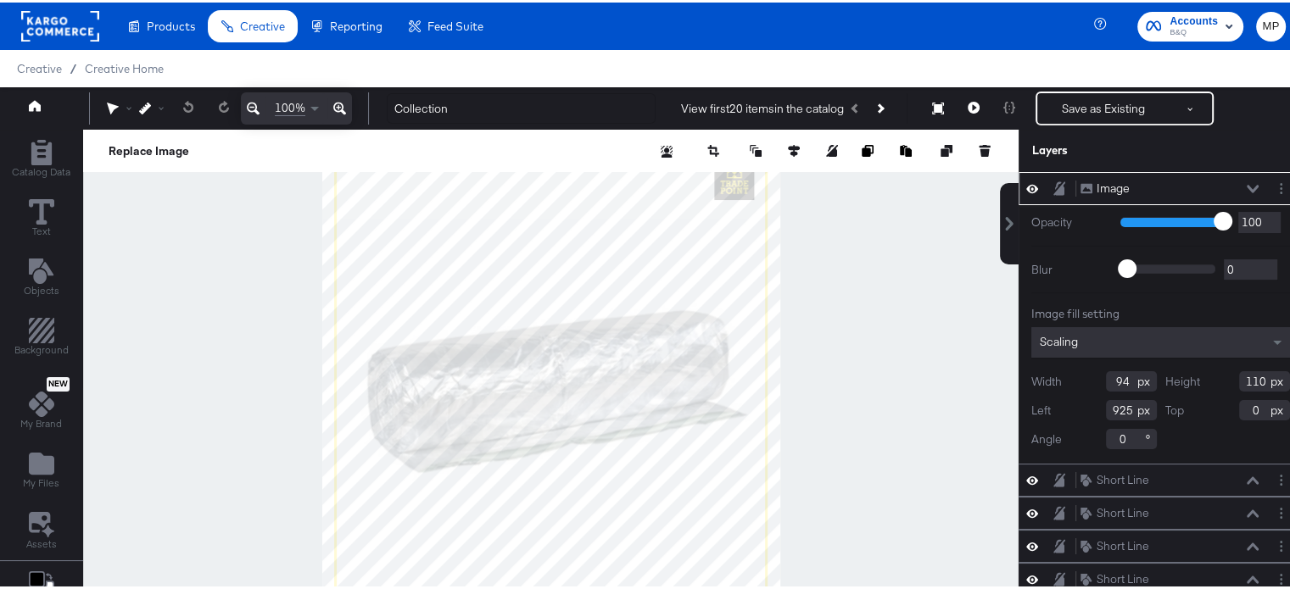
click at [151, 348] on div at bounding box center [550, 379] width 935 height 505
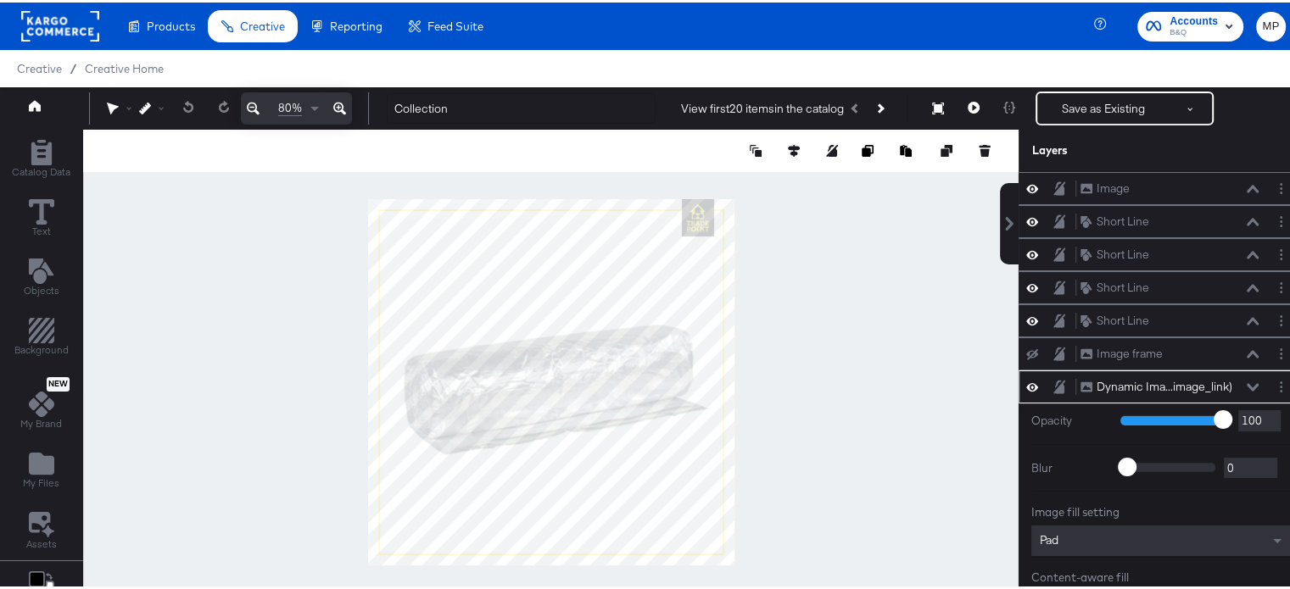
scroll to position [114, 0]
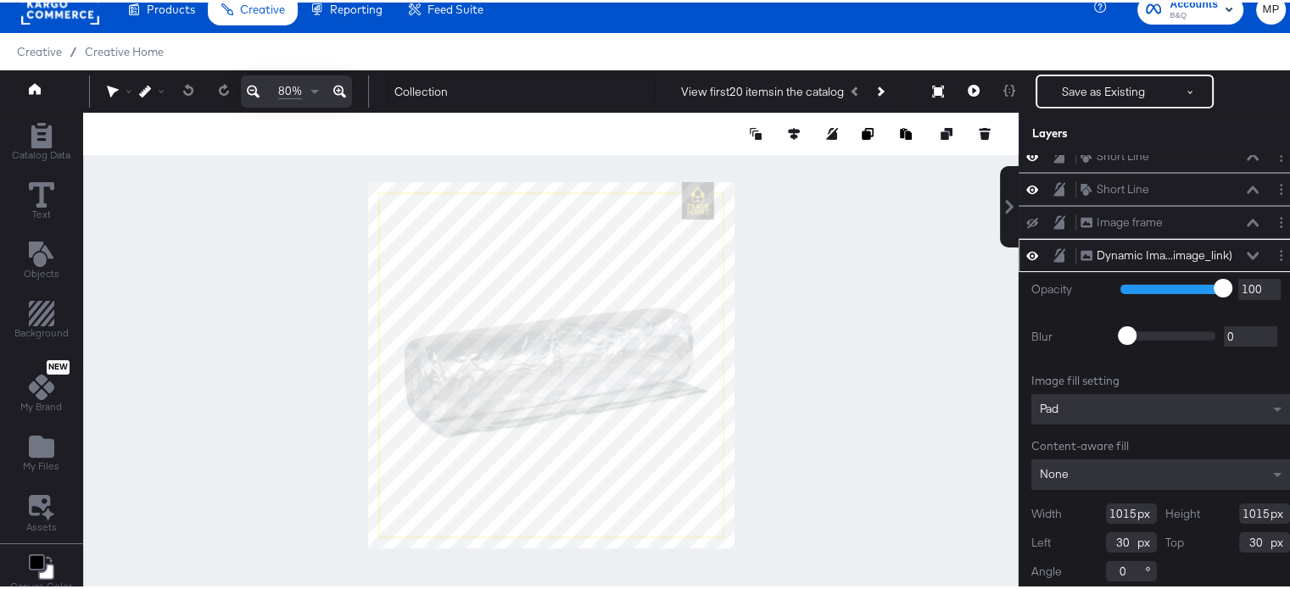
click at [849, 288] on div at bounding box center [550, 362] width 935 height 505
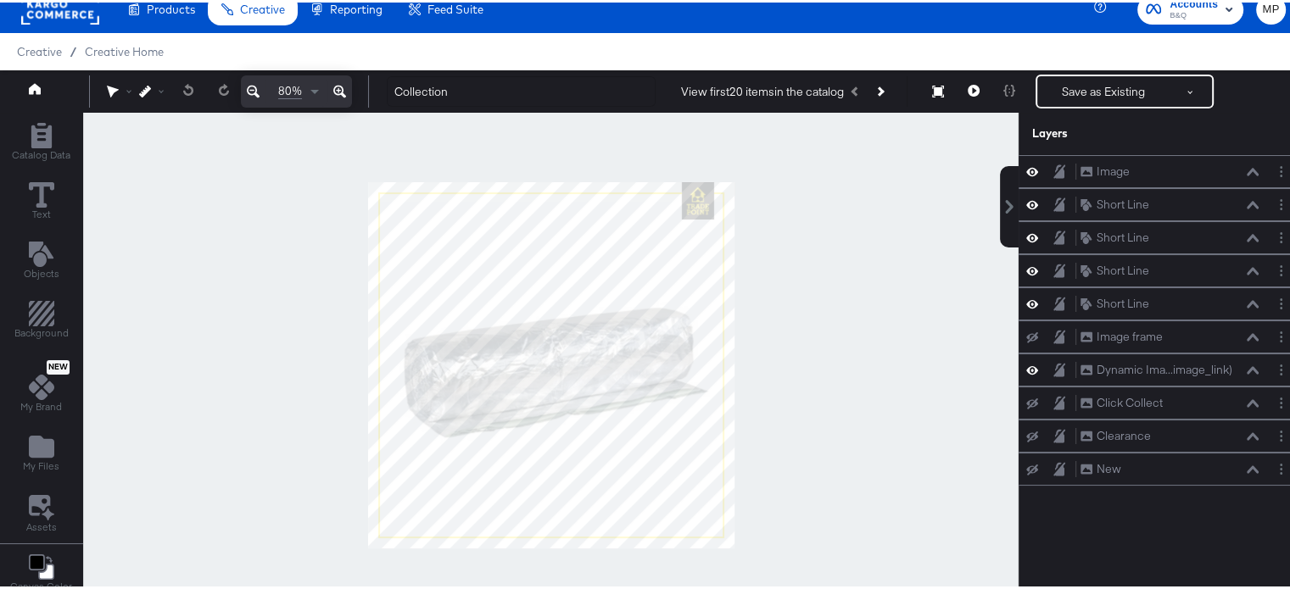
scroll to position [0, 0]
click at [55, 131] on div "Catalog Data" at bounding box center [41, 139] width 59 height 39
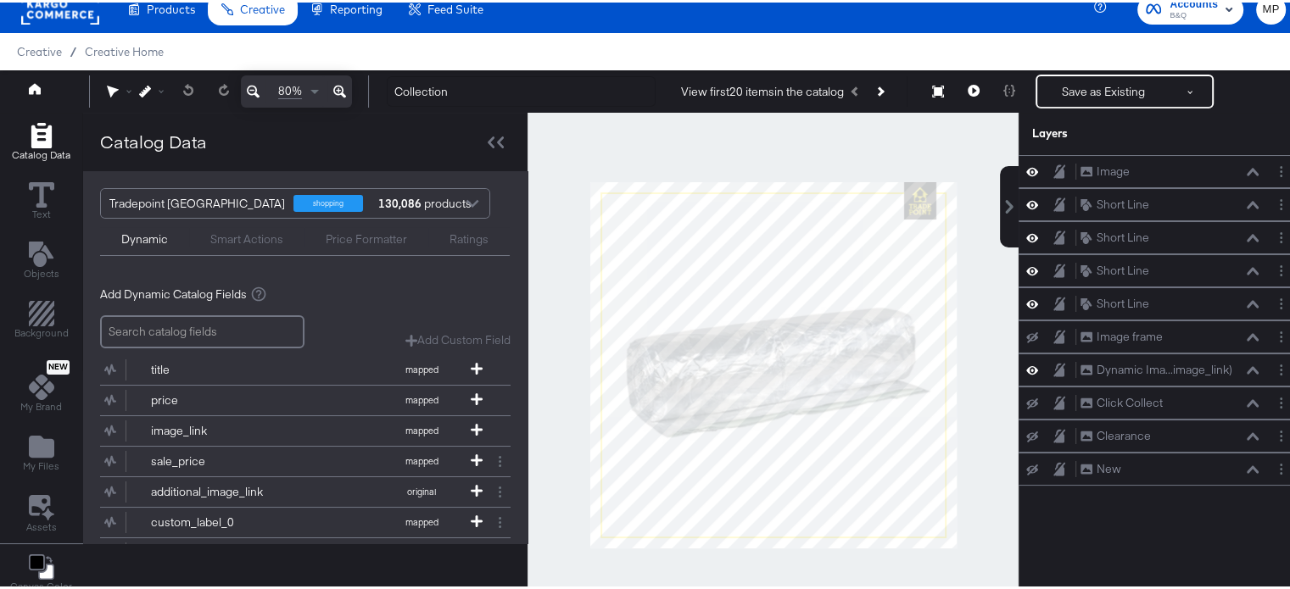
click at [471, 202] on div at bounding box center [472, 203] width 25 height 30
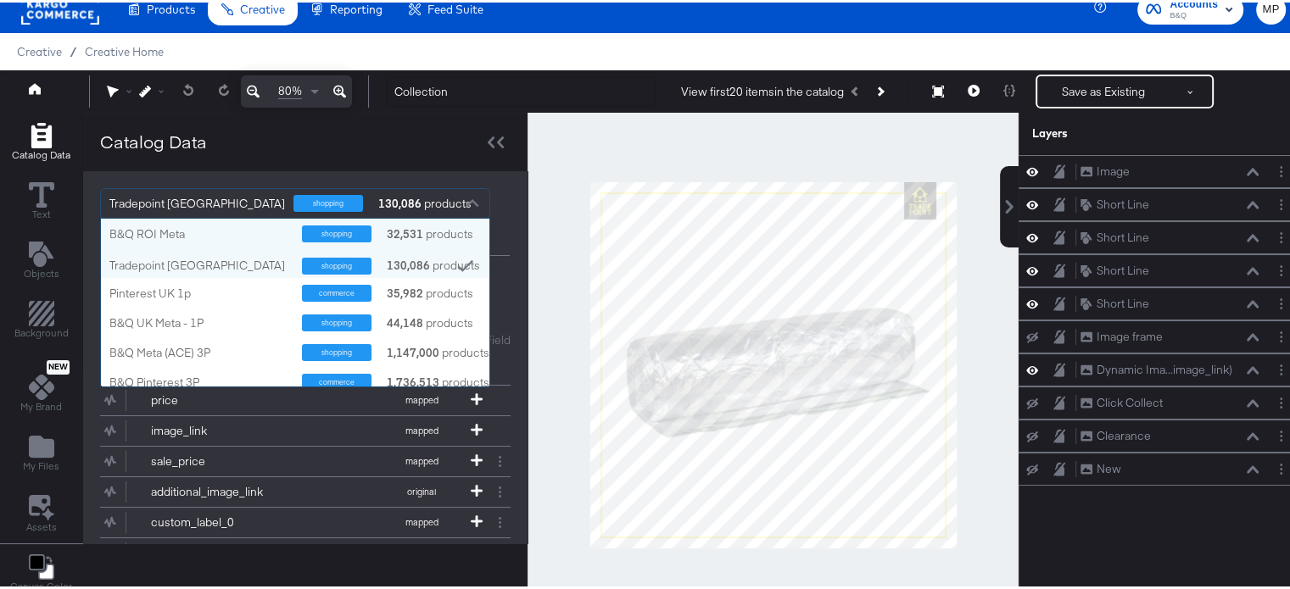
scroll to position [154, 376]
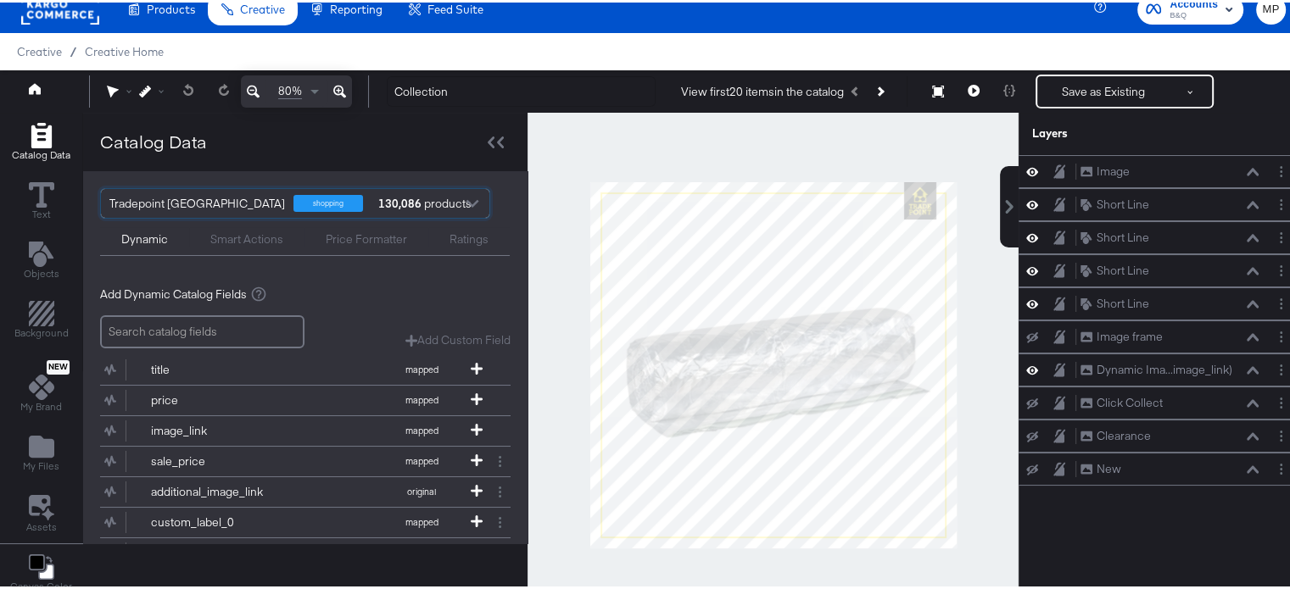
click at [471, 202] on div at bounding box center [472, 203] width 25 height 30
click at [582, 144] on div at bounding box center [772, 362] width 491 height 505
click at [503, 136] on div at bounding box center [496, 139] width 30 height 25
